Goal: Information Seeking & Learning: Learn about a topic

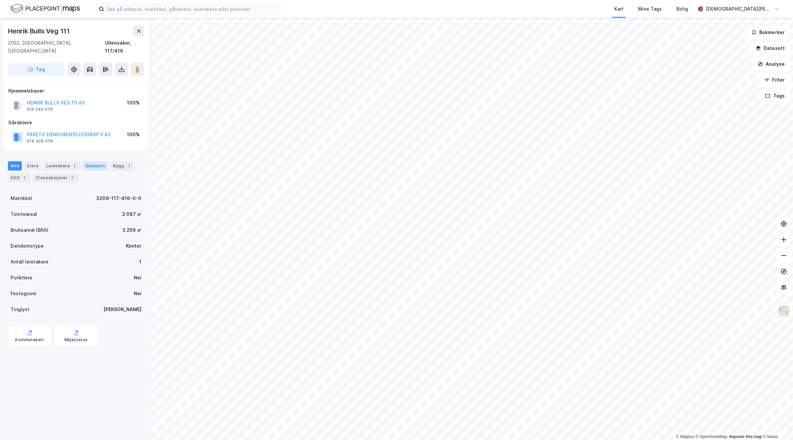
click at [102, 161] on div "Datasett" at bounding box center [95, 165] width 25 height 9
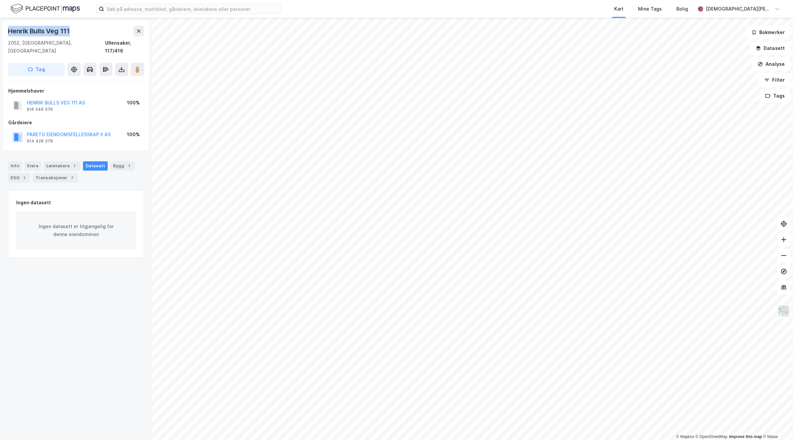
drag, startPoint x: 82, startPoint y: 25, endPoint x: 0, endPoint y: 33, distance: 82.3
click at [0, 33] on div "Henrik Bulls Veg 111 2052, [GEOGRAPHIC_DATA], Akershus Ullensaker, 117/416 Tag …" at bounding box center [76, 229] width 152 height 422
copy div "Henrik Bulls Veg 111"
click at [54, 161] on div "Leietakere 1" at bounding box center [62, 165] width 37 height 9
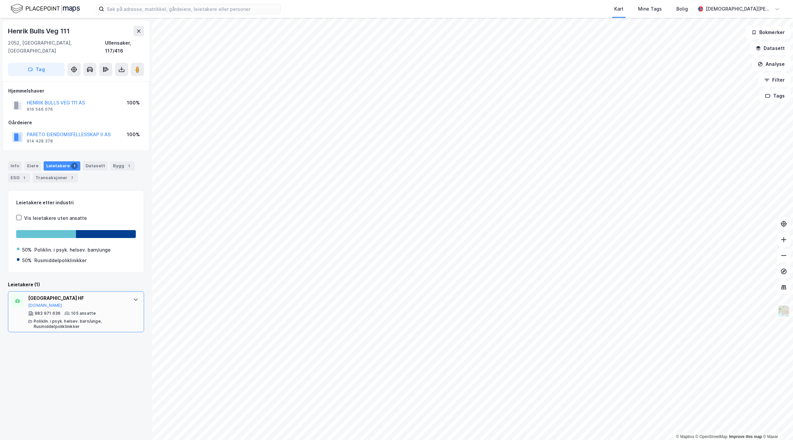
click at [57, 294] on div "[GEOGRAPHIC_DATA] HF" at bounding box center [77, 298] width 99 height 8
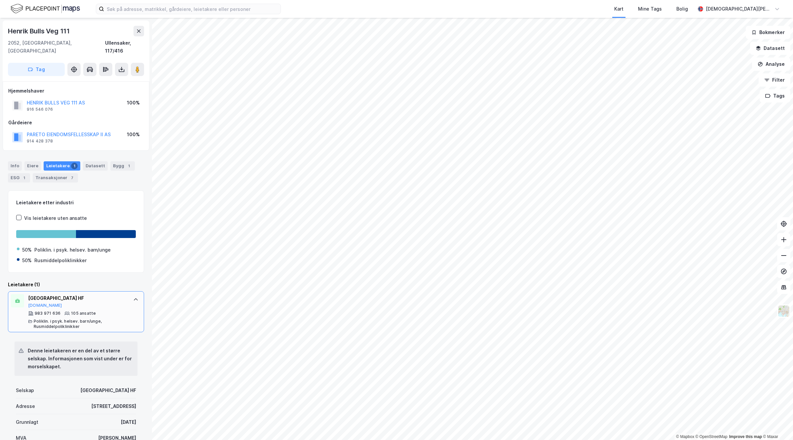
drag, startPoint x: 121, startPoint y: 291, endPoint x: 17, endPoint y: 288, distance: 103.5
click at [17, 291] on div "AKERSHUS UNIVERSITETSSYKEHUS HF [DOMAIN_NAME] 983 971 636 105 ansatte Poliklin.…" at bounding box center [76, 311] width 136 height 41
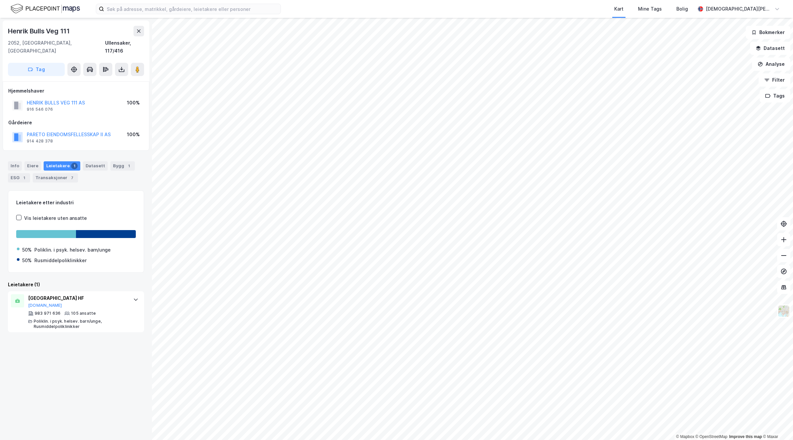
copy div "[GEOGRAPHIC_DATA] HF"
click at [237, 7] on input at bounding box center [192, 9] width 177 height 10
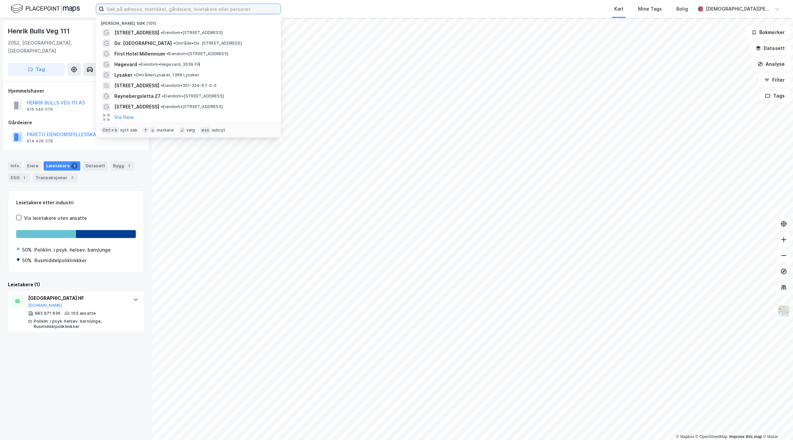
paste input "[GEOGRAPHIC_DATA] HF"
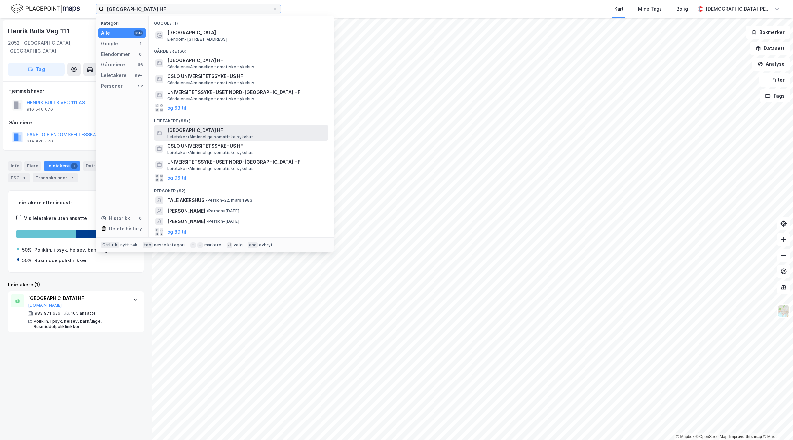
type input "[GEOGRAPHIC_DATA] HF"
click at [193, 137] on span "Leietaker • Alminnelige somatiske sykehus" at bounding box center [210, 136] width 87 height 5
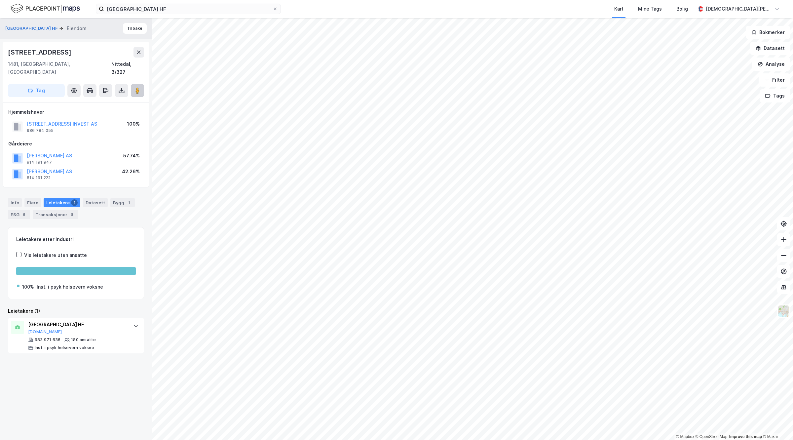
click at [135, 86] on button at bounding box center [137, 90] width 13 height 13
click at [59, 25] on button "[GEOGRAPHIC_DATA] HF" at bounding box center [32, 28] width 54 height 7
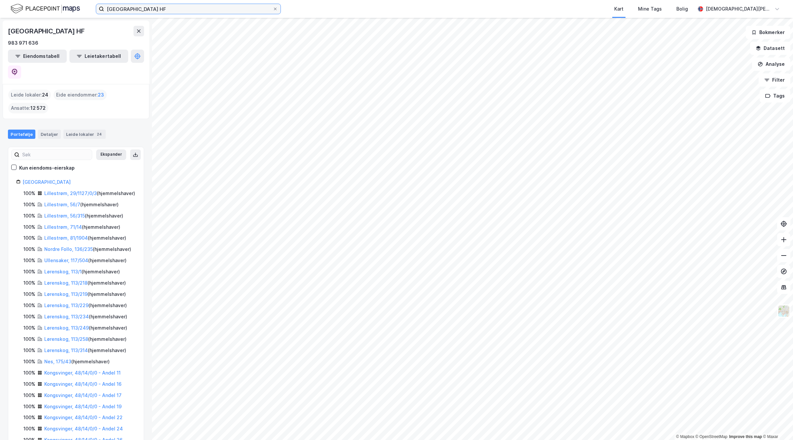
click at [213, 6] on input "[GEOGRAPHIC_DATA] HF" at bounding box center [188, 9] width 169 height 10
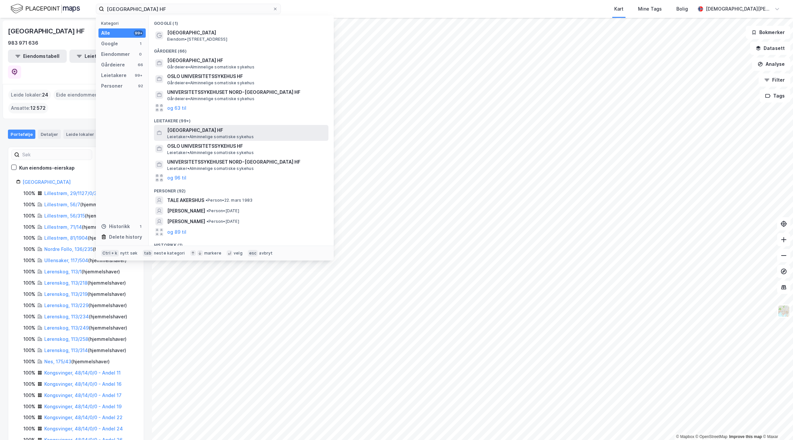
click at [206, 130] on span "[GEOGRAPHIC_DATA] HF" at bounding box center [246, 130] width 159 height 8
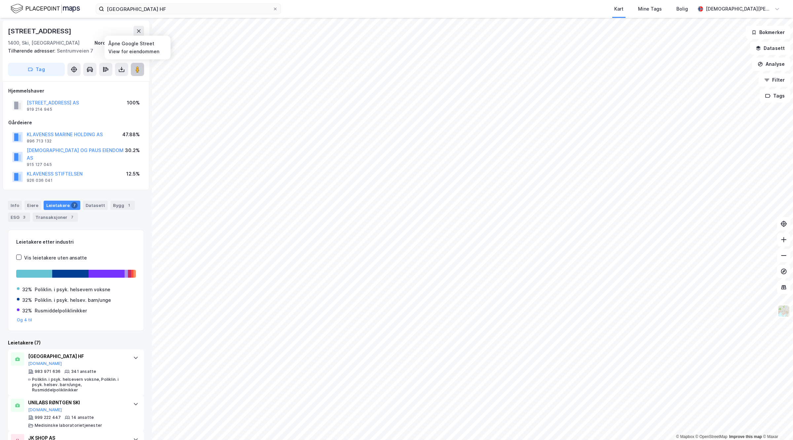
click at [131, 70] on button at bounding box center [137, 69] width 13 height 13
